Goal: Information Seeking & Learning: Learn about a topic

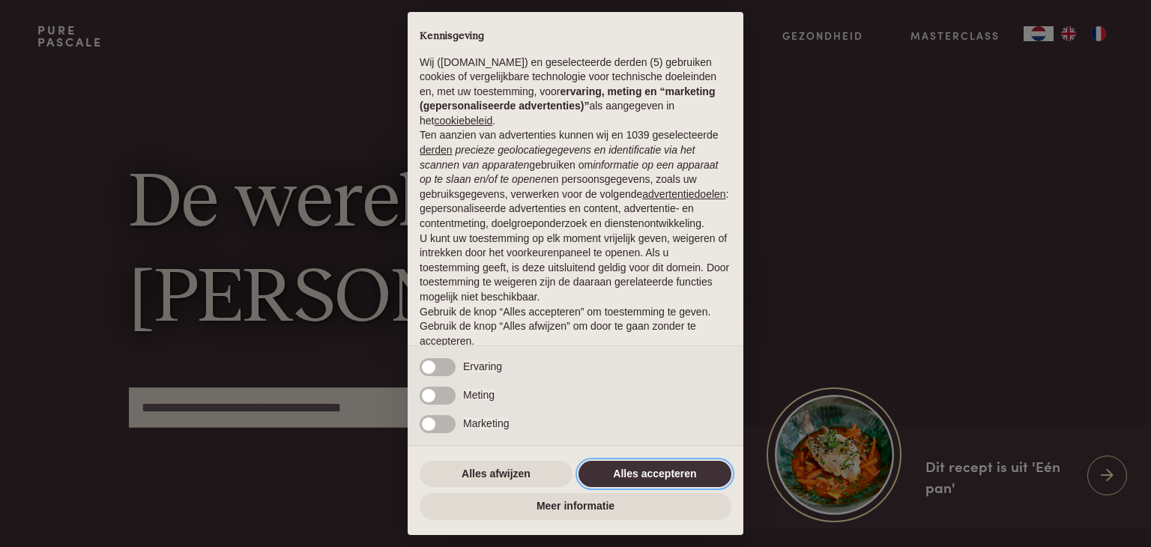
click at [629, 474] on button "Alles accepteren" at bounding box center [654, 474] width 153 height 27
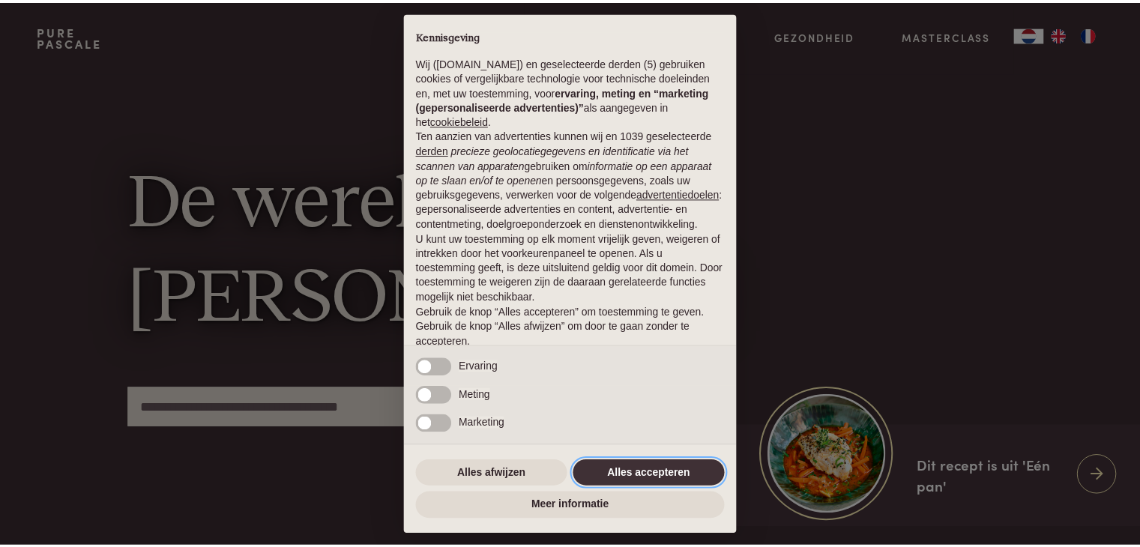
scroll to position [55, 0]
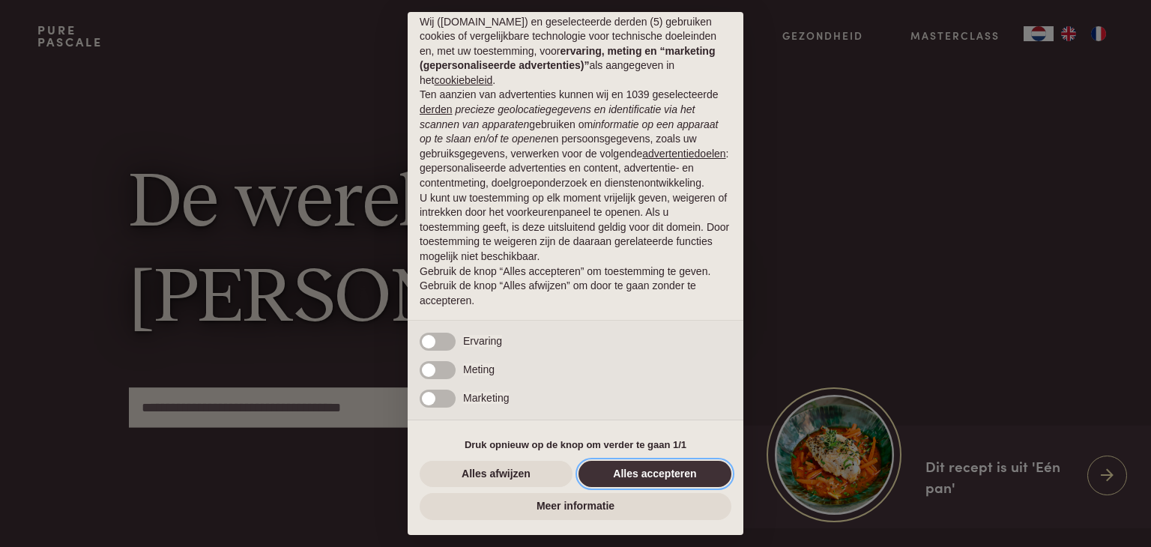
click at [650, 477] on button "Alles accepteren" at bounding box center [654, 474] width 153 height 27
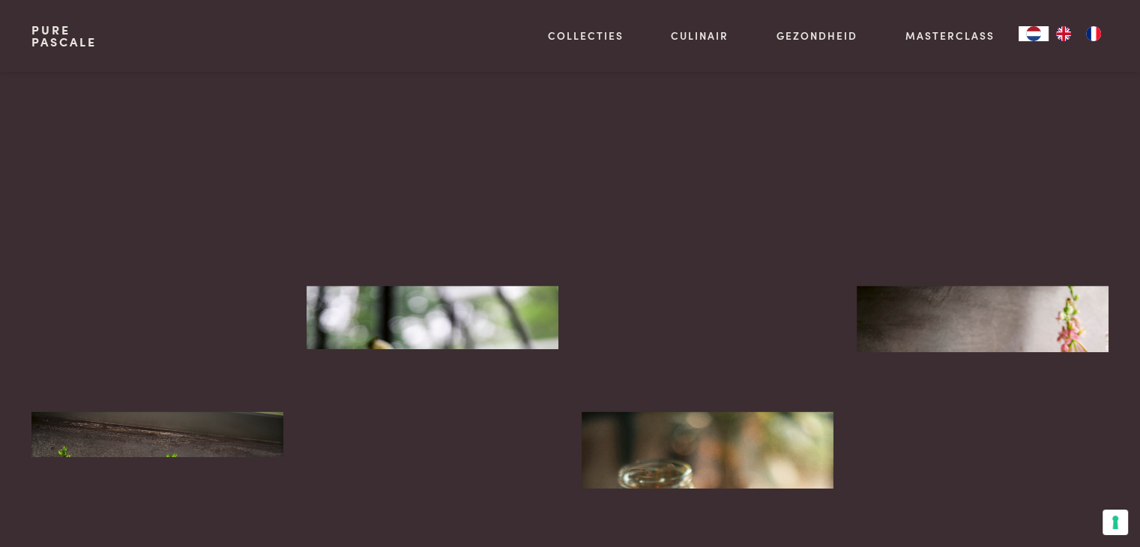
scroll to position [3087, 0]
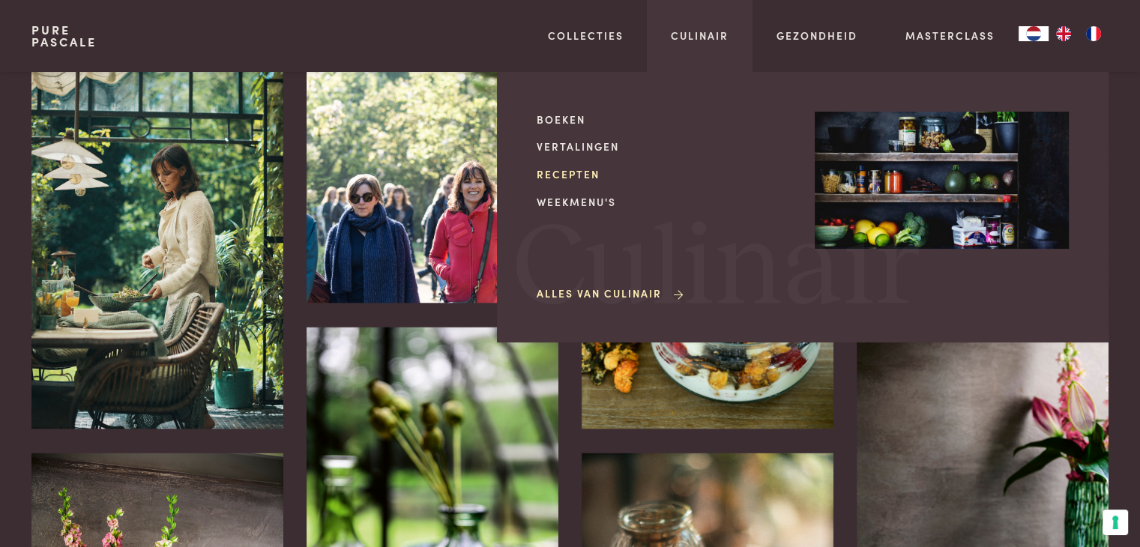
click at [584, 169] on link "Recepten" at bounding box center [664, 174] width 254 height 16
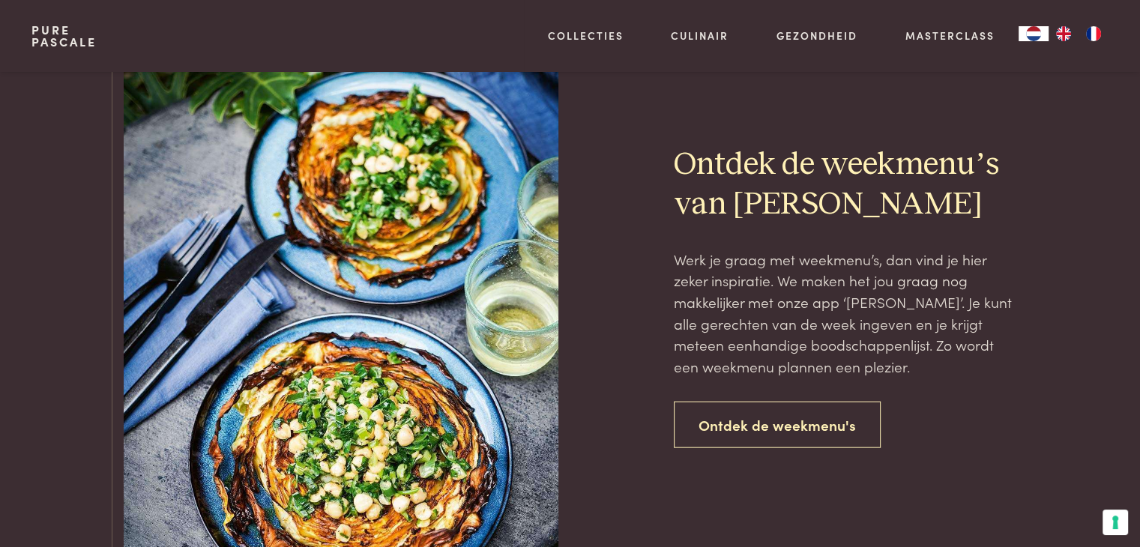
scroll to position [3327, 0]
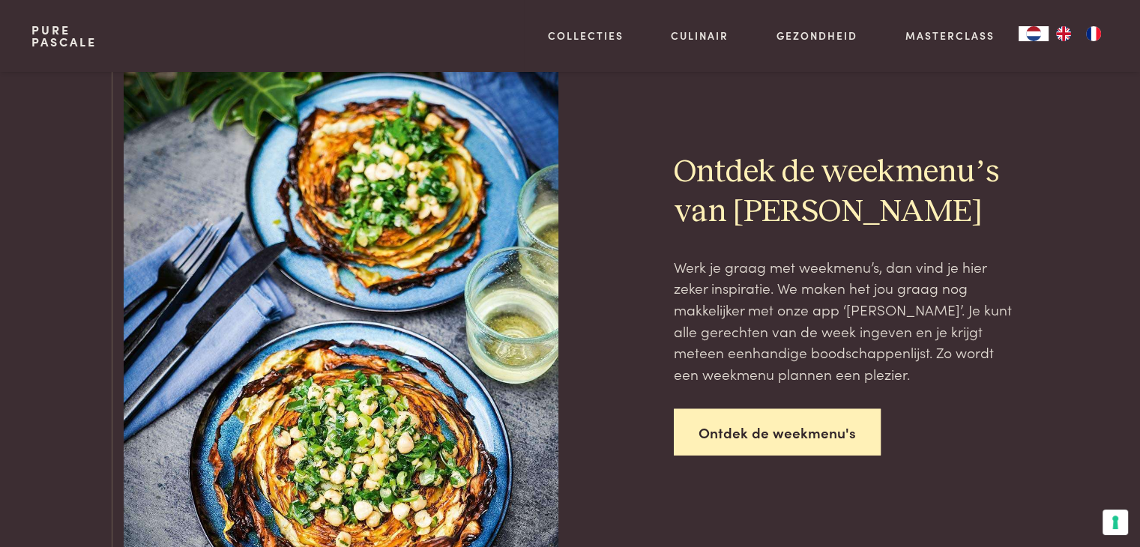
click at [768, 425] on link "Ontdek de weekmenu's" at bounding box center [777, 432] width 207 height 47
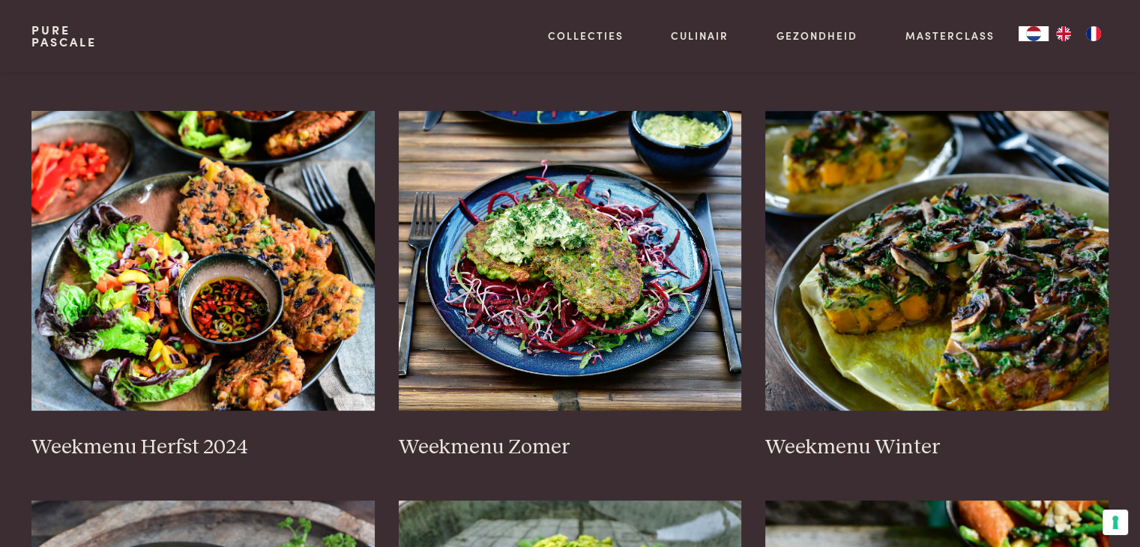
scroll to position [270, 0]
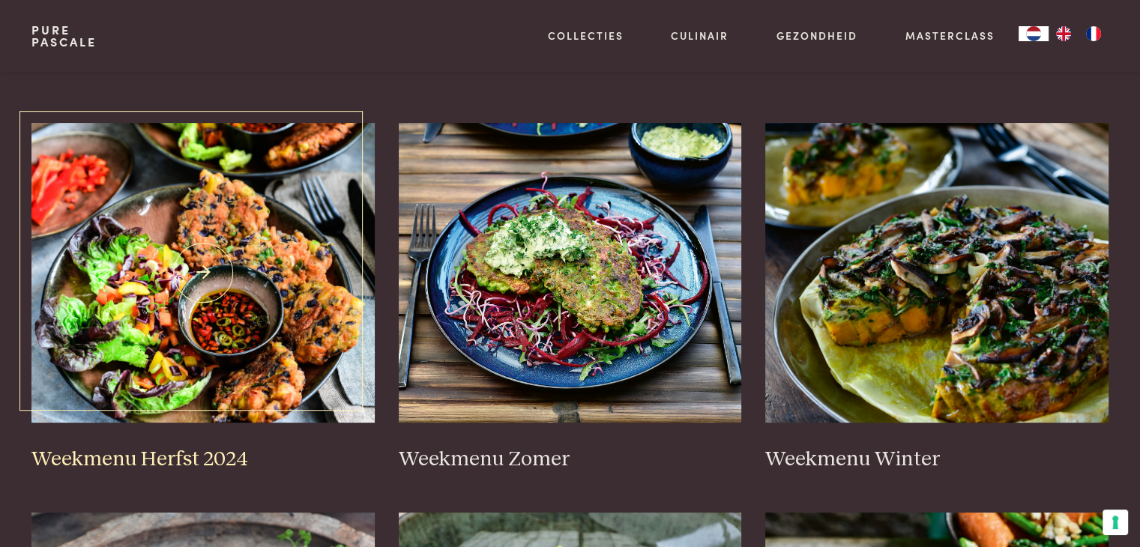
click at [235, 297] on img at bounding box center [202, 273] width 343 height 300
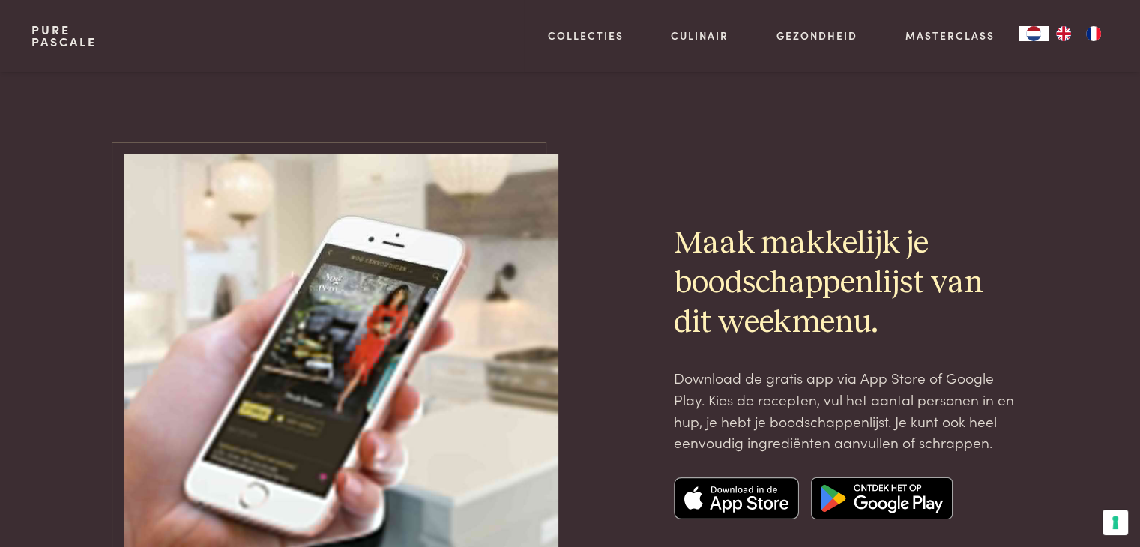
scroll to position [4886, 0]
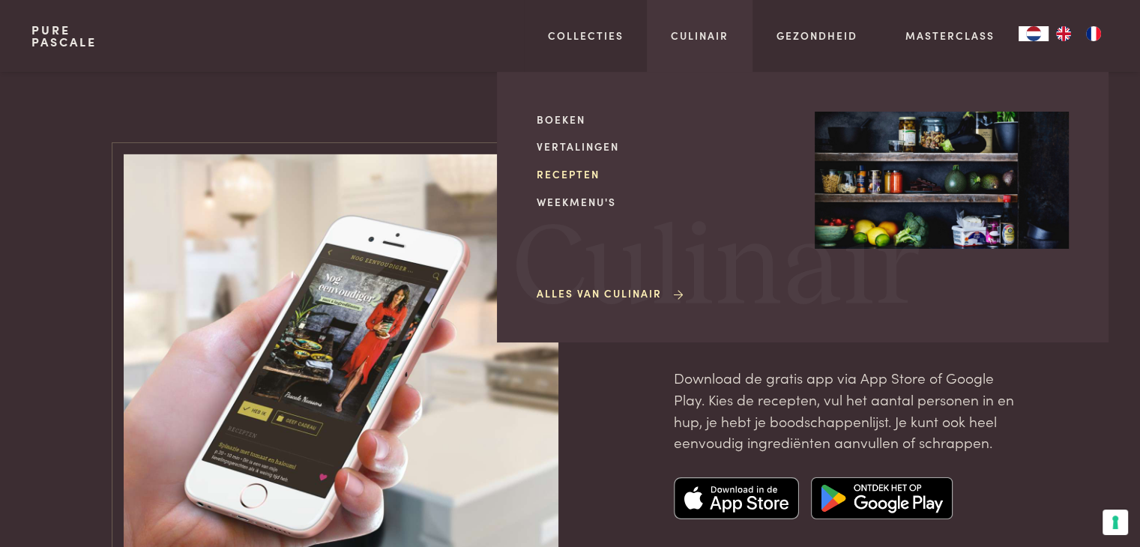
click at [587, 172] on link "Recepten" at bounding box center [664, 174] width 254 height 16
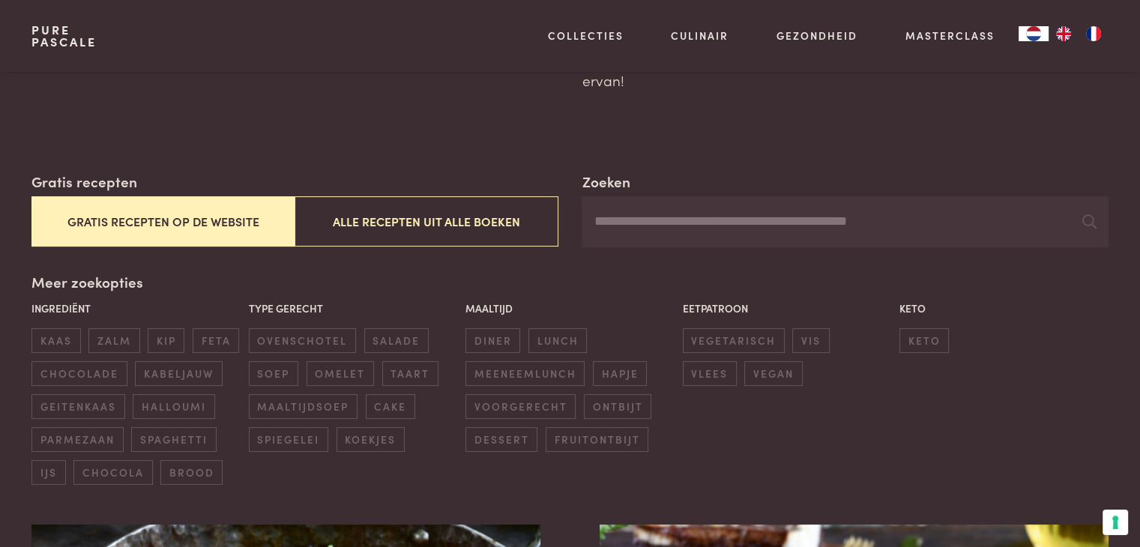
scroll to position [180, 0]
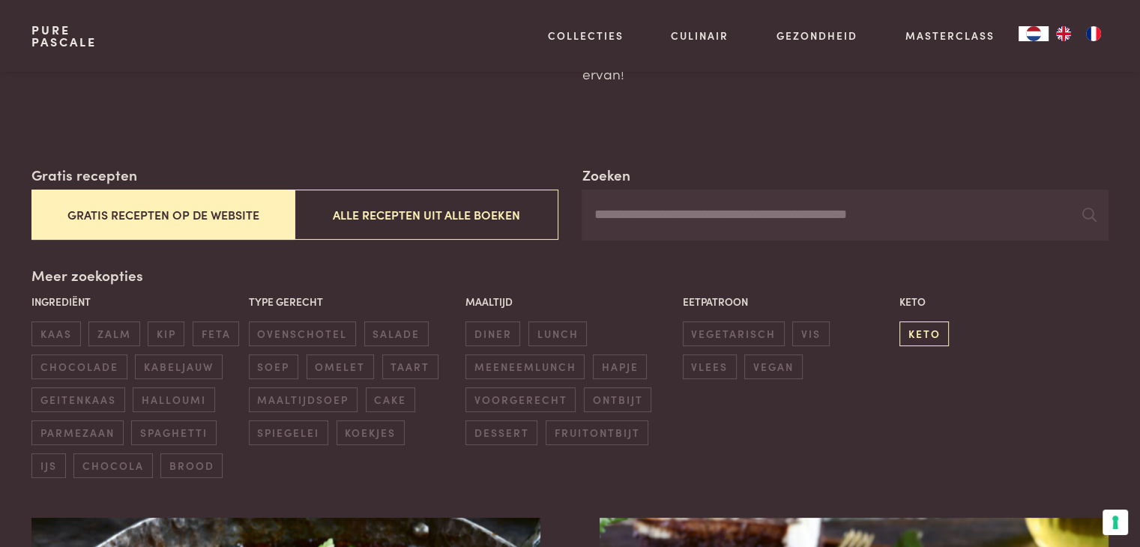
click at [924, 327] on span "keto" at bounding box center [923, 333] width 49 height 25
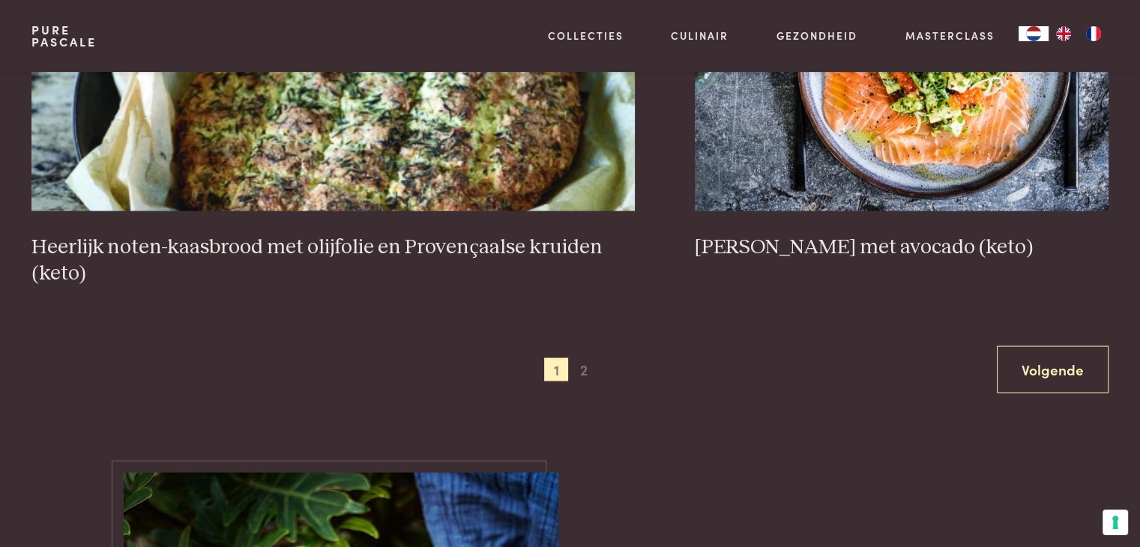
scroll to position [2892, 0]
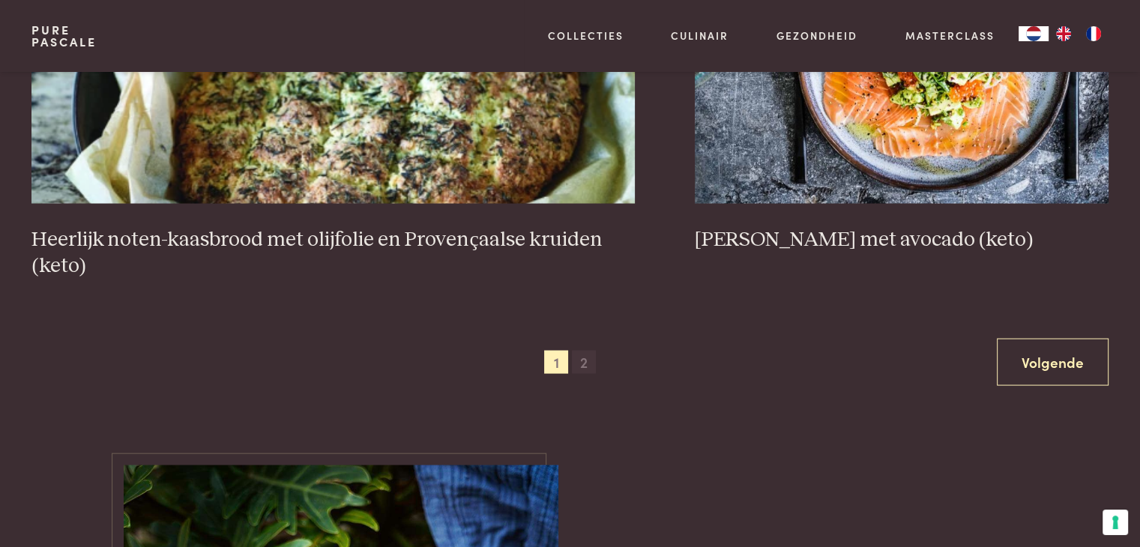
click at [583, 356] on span "2" at bounding box center [584, 363] width 24 height 24
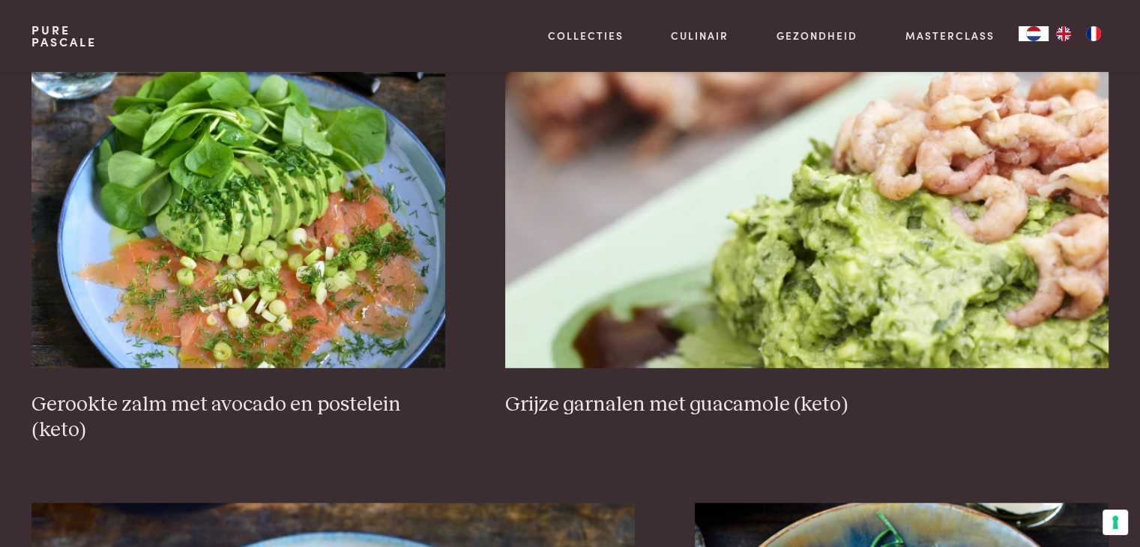
scroll to position [1063, 0]
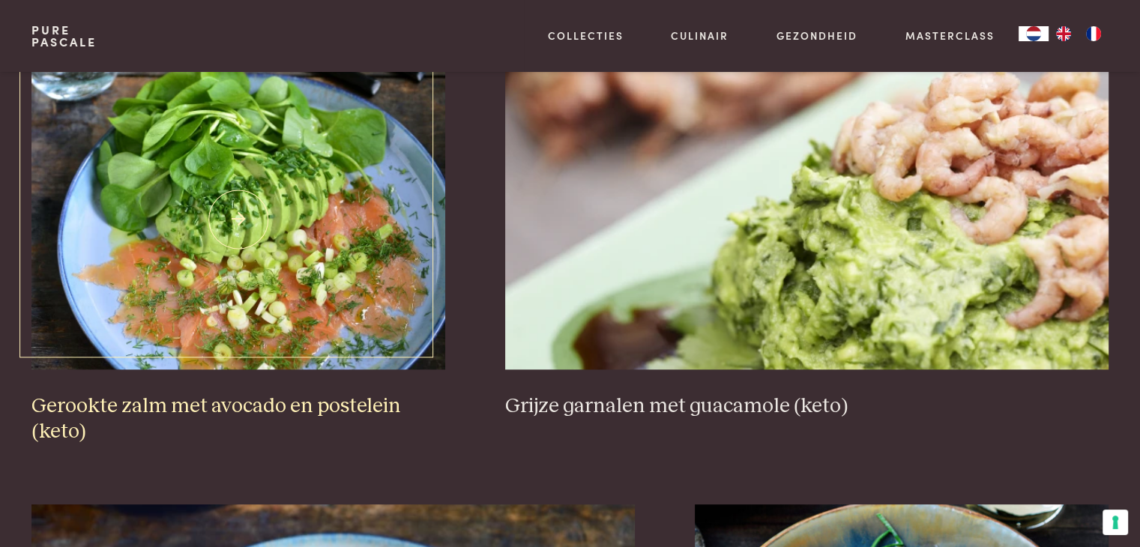
click at [240, 238] on img at bounding box center [238, 220] width 414 height 300
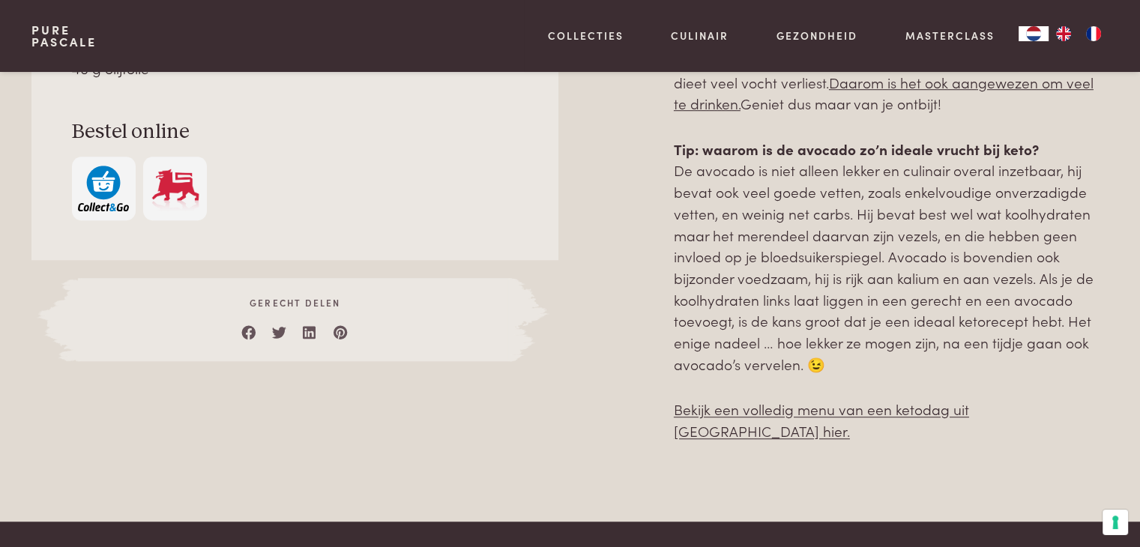
scroll to position [1019, 0]
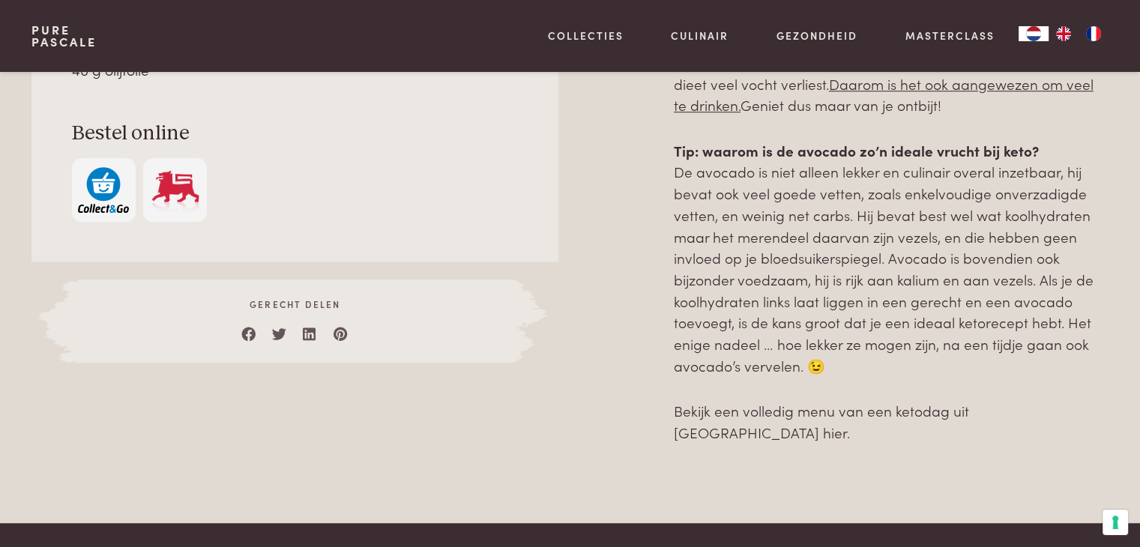
click at [749, 409] on link "Bekijk een volledig menu van een ketodag uit [GEOGRAPHIC_DATA] hier." at bounding box center [821, 421] width 295 height 42
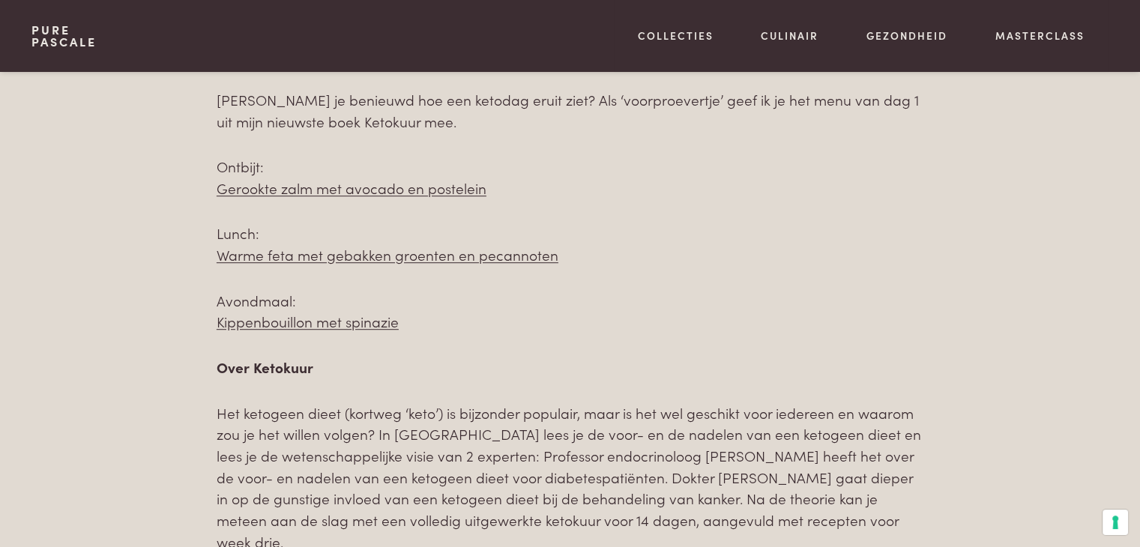
scroll to position [749, 0]
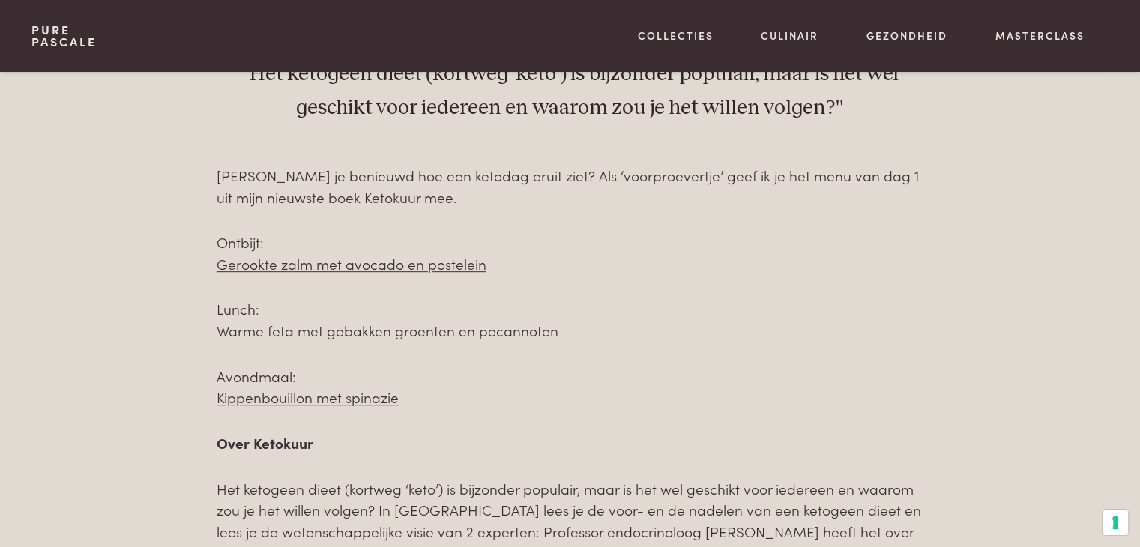
click at [467, 331] on link "Warme feta met gebakken groenten en pecannoten" at bounding box center [388, 330] width 342 height 20
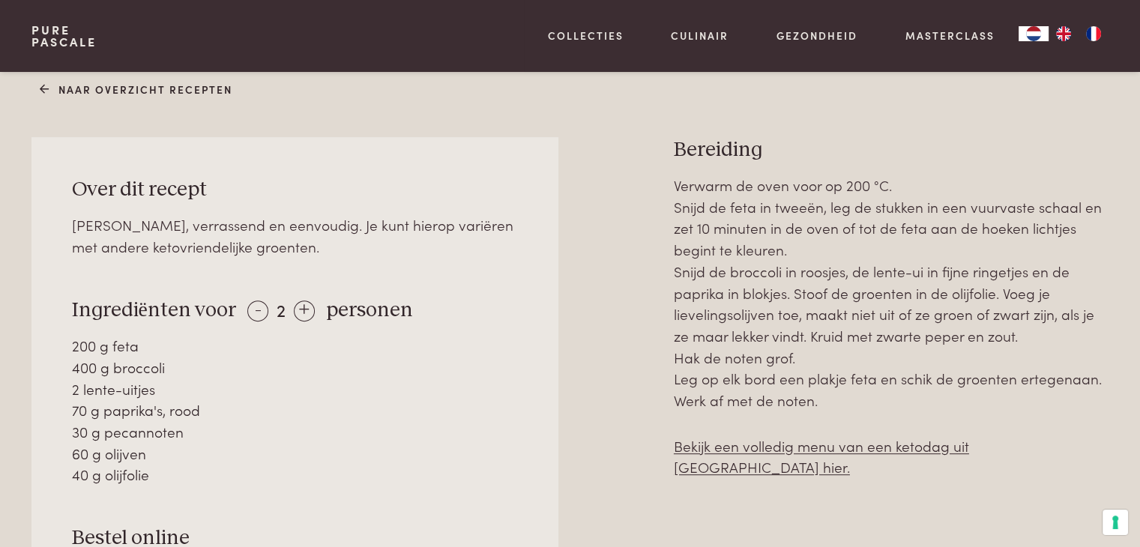
scroll to position [747, 0]
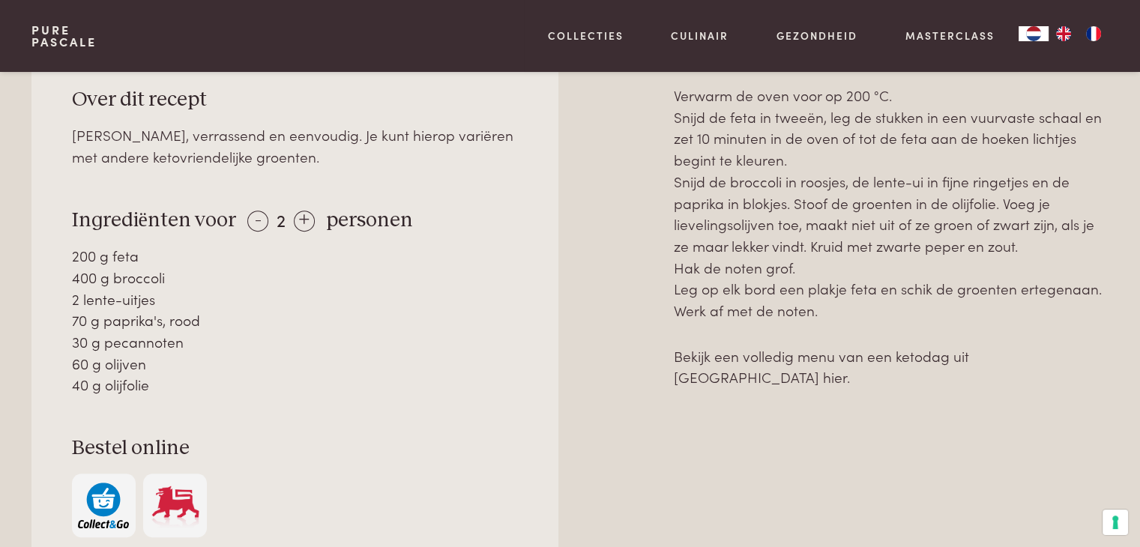
click at [889, 353] on link "Bekijk een volledig menu van een ketodag uit Ketokuur hier." at bounding box center [821, 366] width 295 height 42
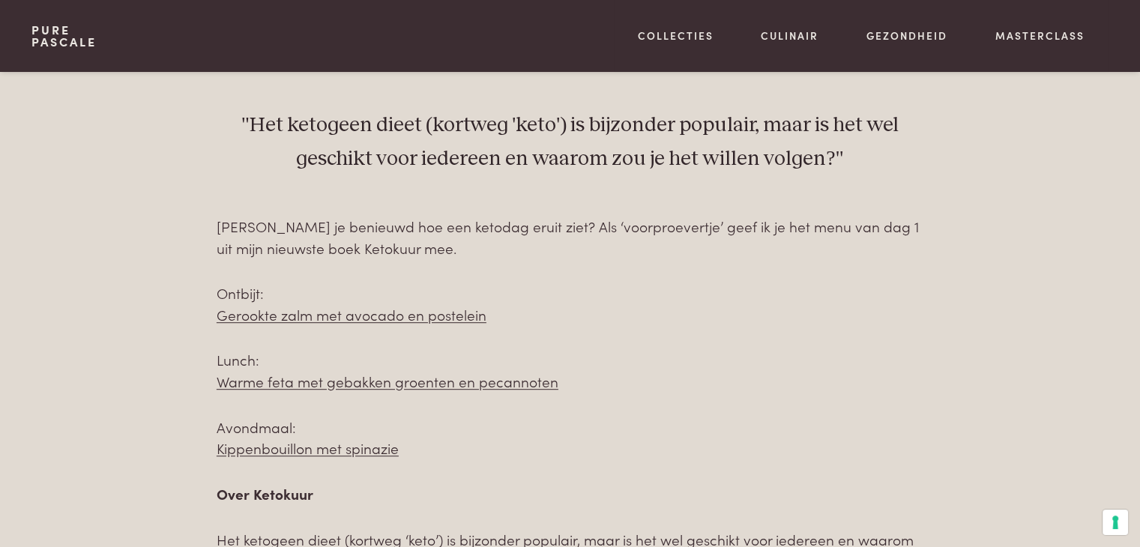
scroll to position [689, 0]
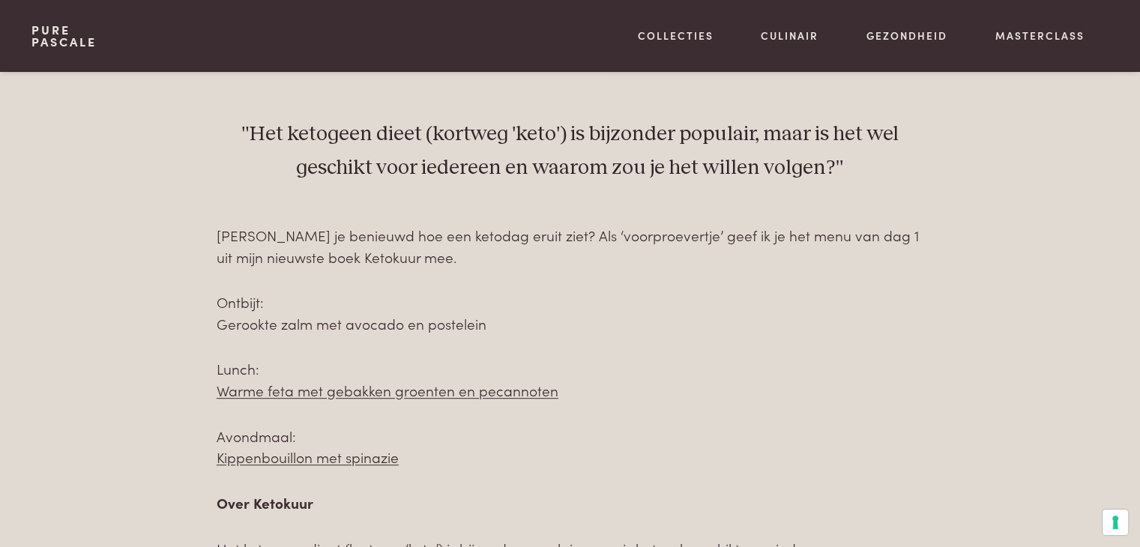
click at [474, 325] on link "Gerookte zalm met avocado en postelein" at bounding box center [352, 323] width 270 height 20
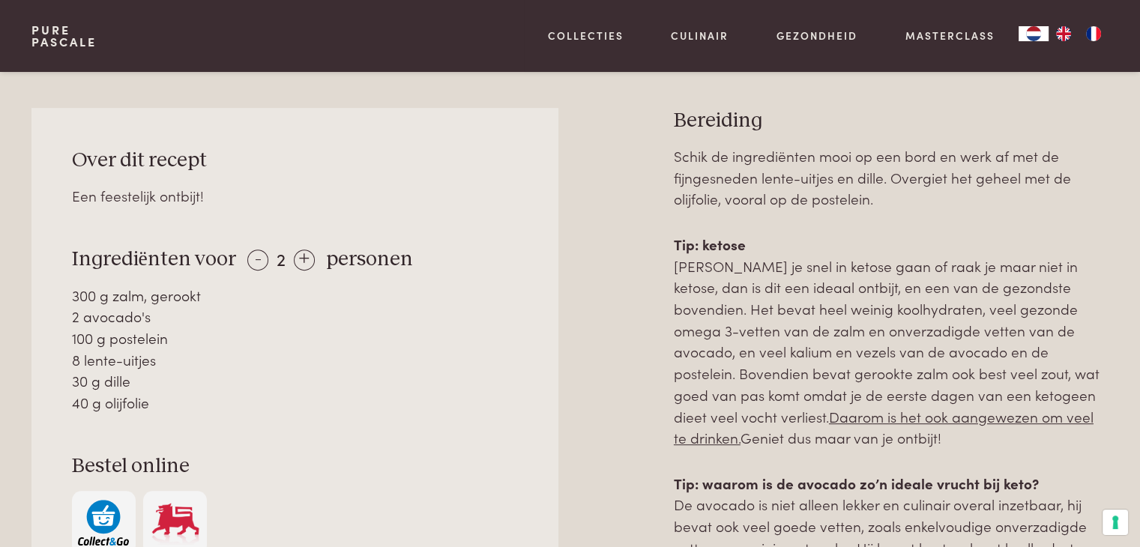
scroll to position [689, 0]
